Goal: Find specific page/section: Find specific page/section

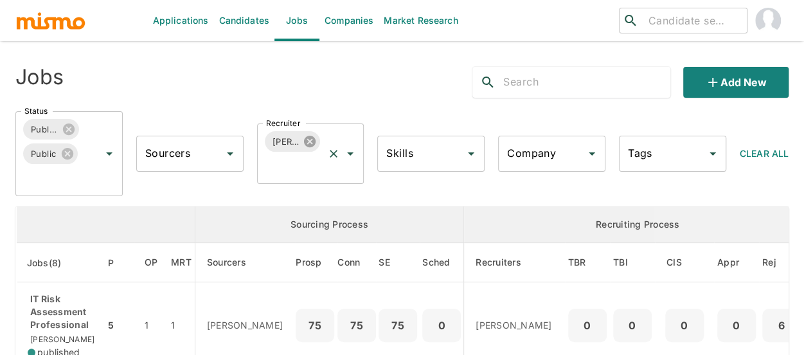
click at [313, 141] on icon at bounding box center [310, 142] width 12 height 12
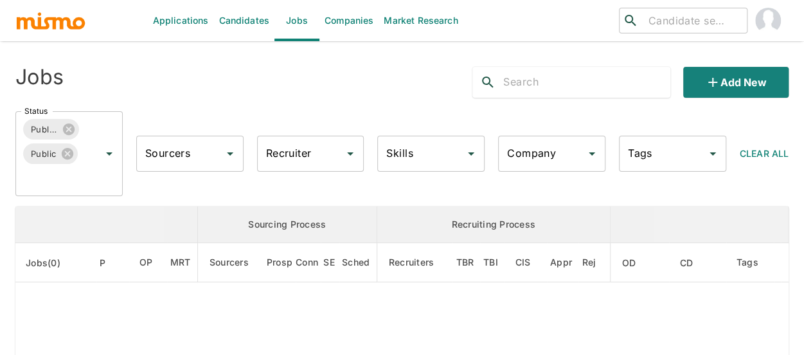
click at [298, 152] on input "Recruiter" at bounding box center [301, 153] width 77 height 24
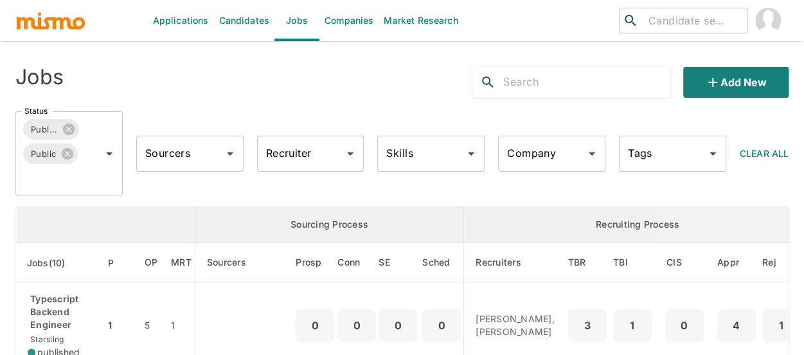
click at [298, 152] on input "Recruiter" at bounding box center [301, 153] width 77 height 24
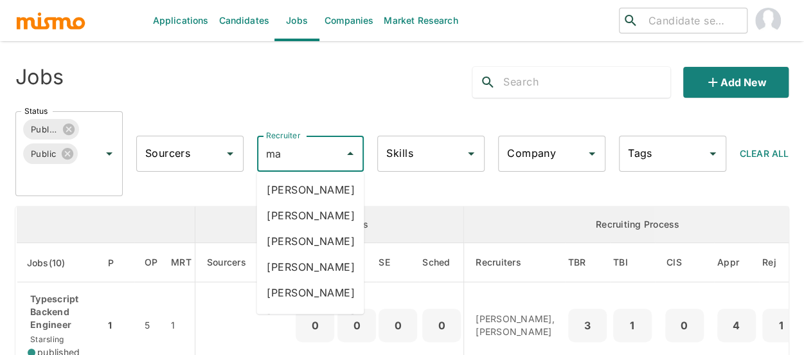
type input "mai"
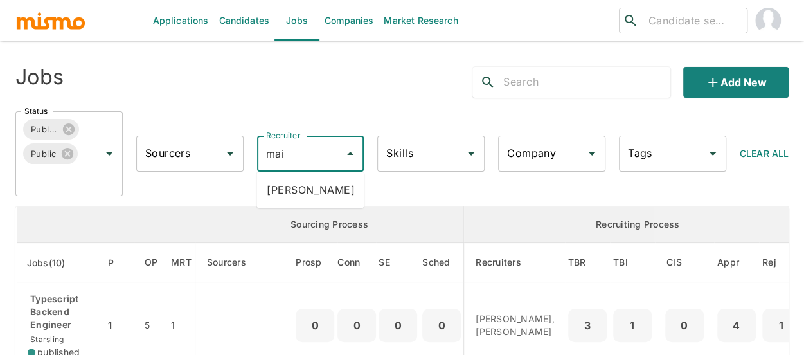
click at [309, 188] on li "[PERSON_NAME]" at bounding box center [310, 190] width 107 height 26
